Goal: Find specific page/section: Find specific page/section

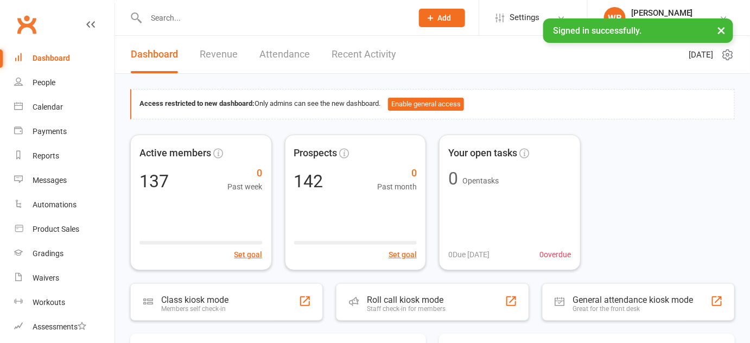
click at [188, 18] on input "text" at bounding box center [274, 17] width 262 height 15
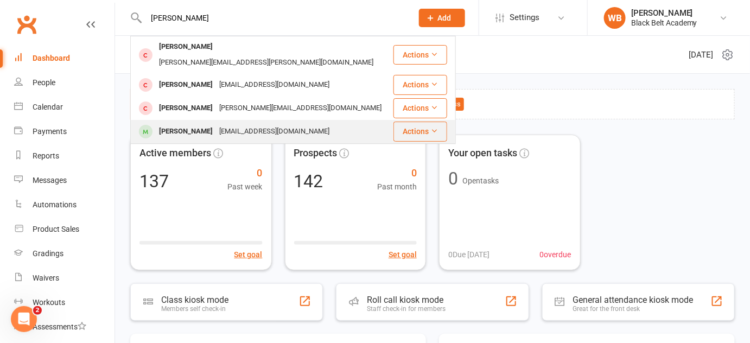
type input "[PERSON_NAME]"
click at [278, 124] on div "[EMAIL_ADDRESS][DOMAIN_NAME]" at bounding box center [274, 132] width 117 height 16
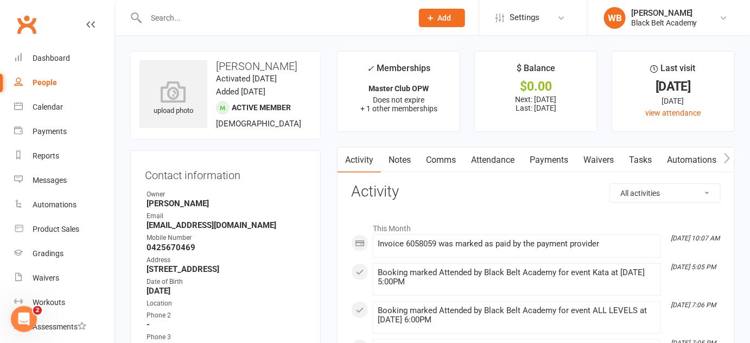
click at [230, 17] on input "text" at bounding box center [274, 17] width 262 height 15
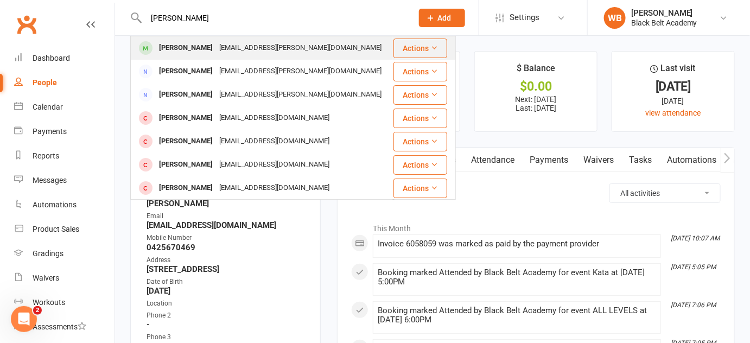
type input "[PERSON_NAME]"
click at [220, 43] on div "[EMAIL_ADDRESS][PERSON_NAME][DOMAIN_NAME]" at bounding box center [300, 48] width 169 height 16
